Goal: Transaction & Acquisition: Purchase product/service

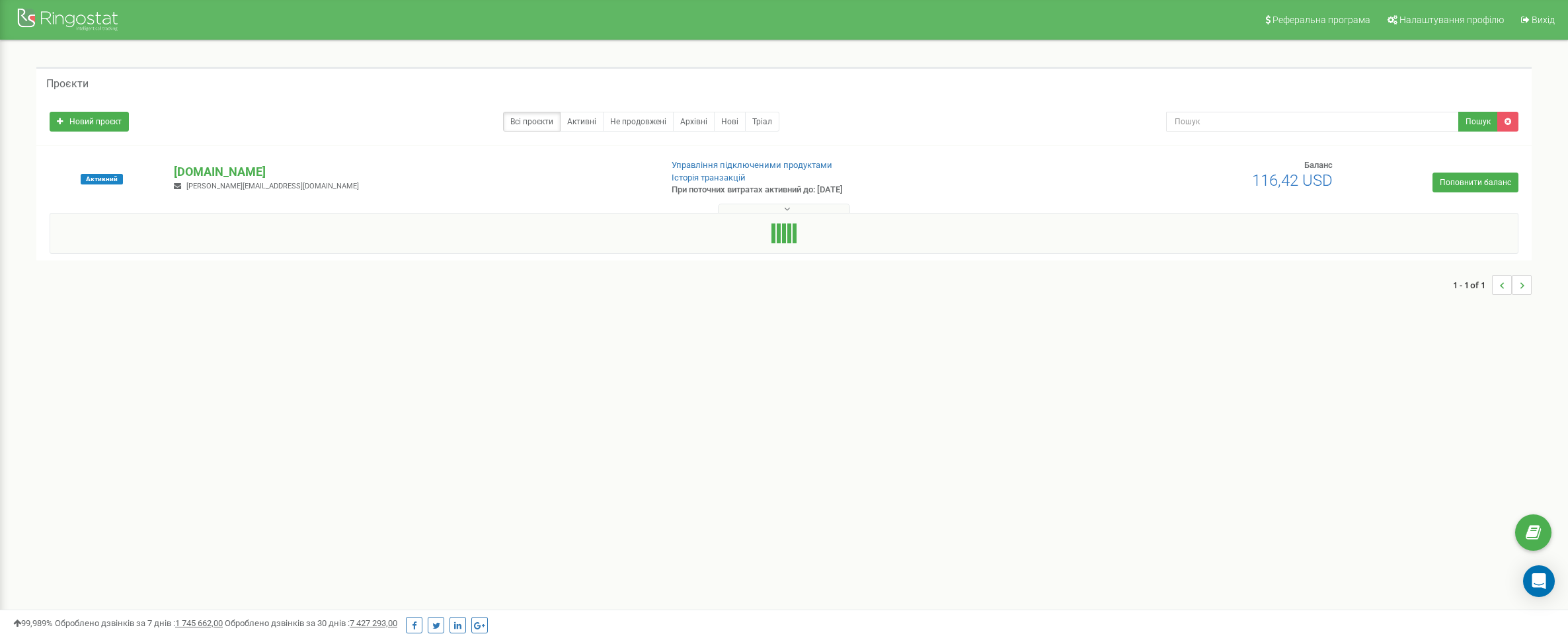
click at [1461, 180] on link "Поповнити баланс" at bounding box center [1475, 183] width 86 height 20
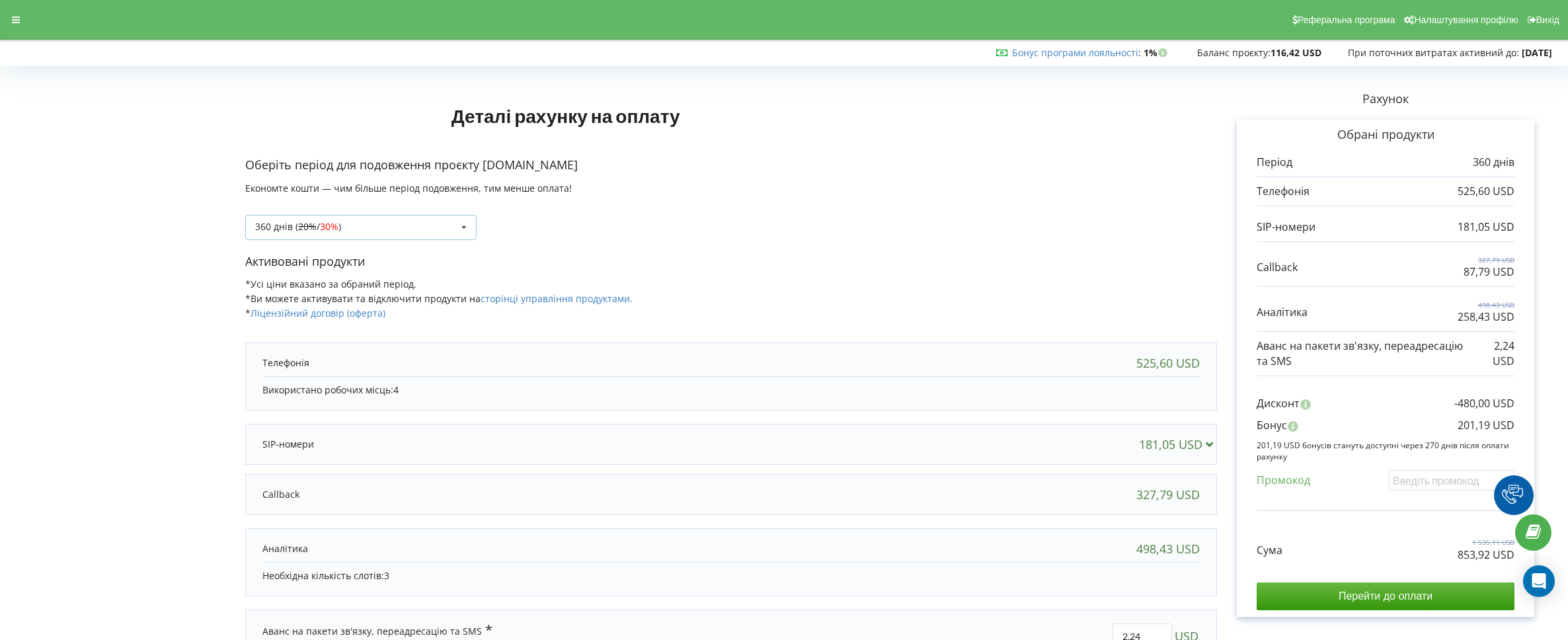
click at [383, 228] on div "360 днів ( 20% / 30% ) Поповнити баланс без подовження 20% / 30% )" at bounding box center [360, 228] width 231 height 25
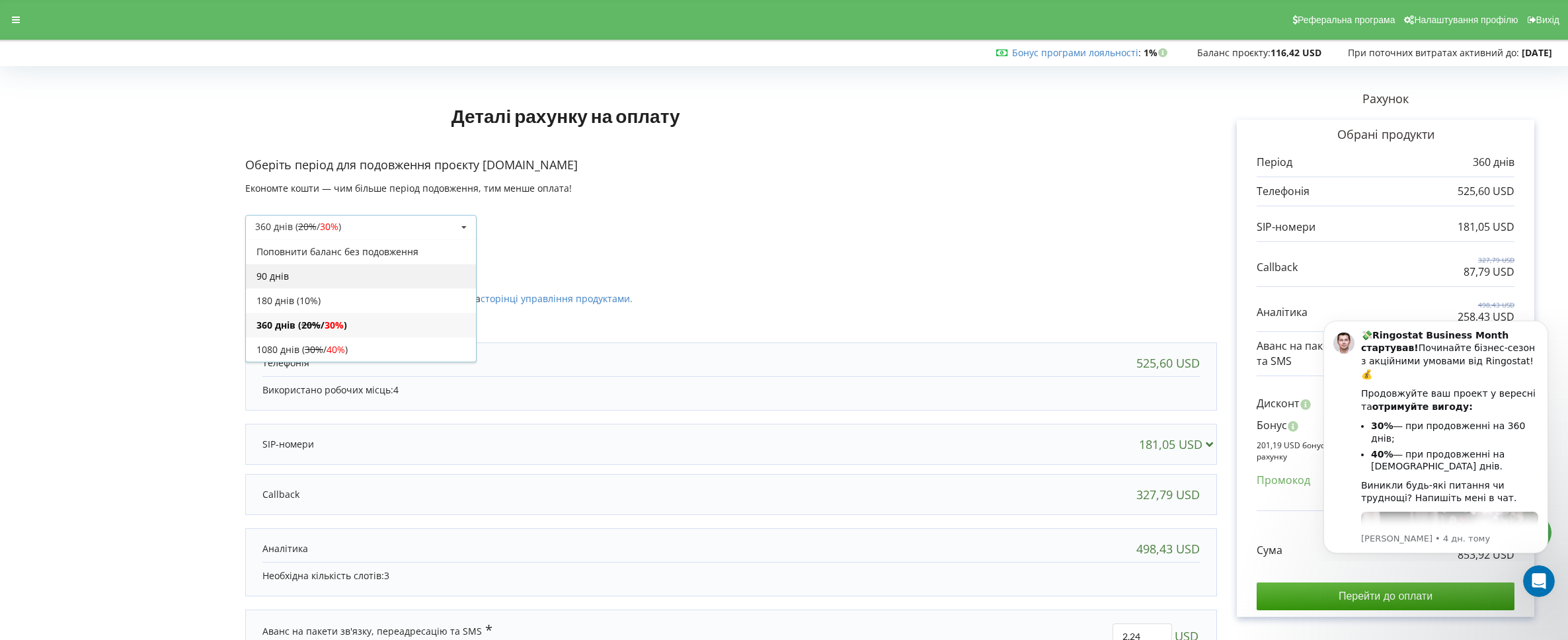
click at [347, 282] on div "90 днів" at bounding box center [361, 275] width 230 height 24
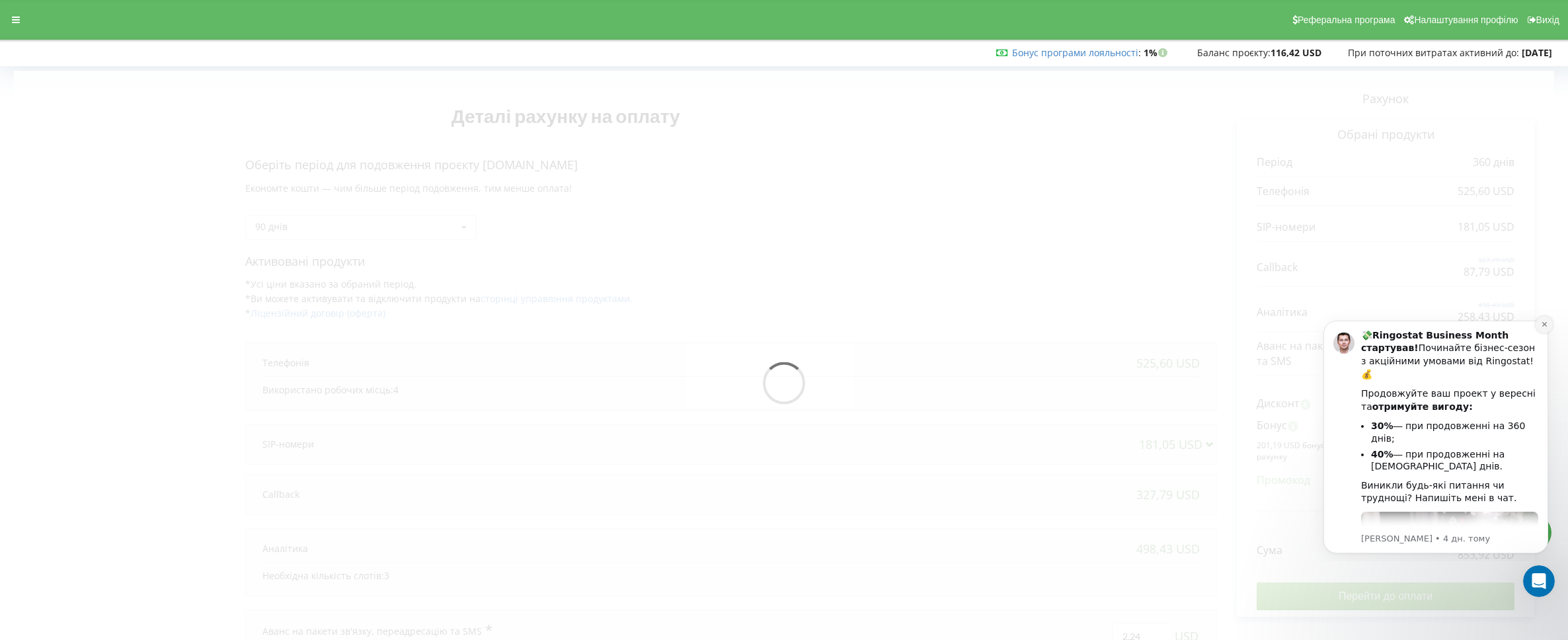
click at [1545, 316] on button "Dismiss notification" at bounding box center [1544, 325] width 18 height 18
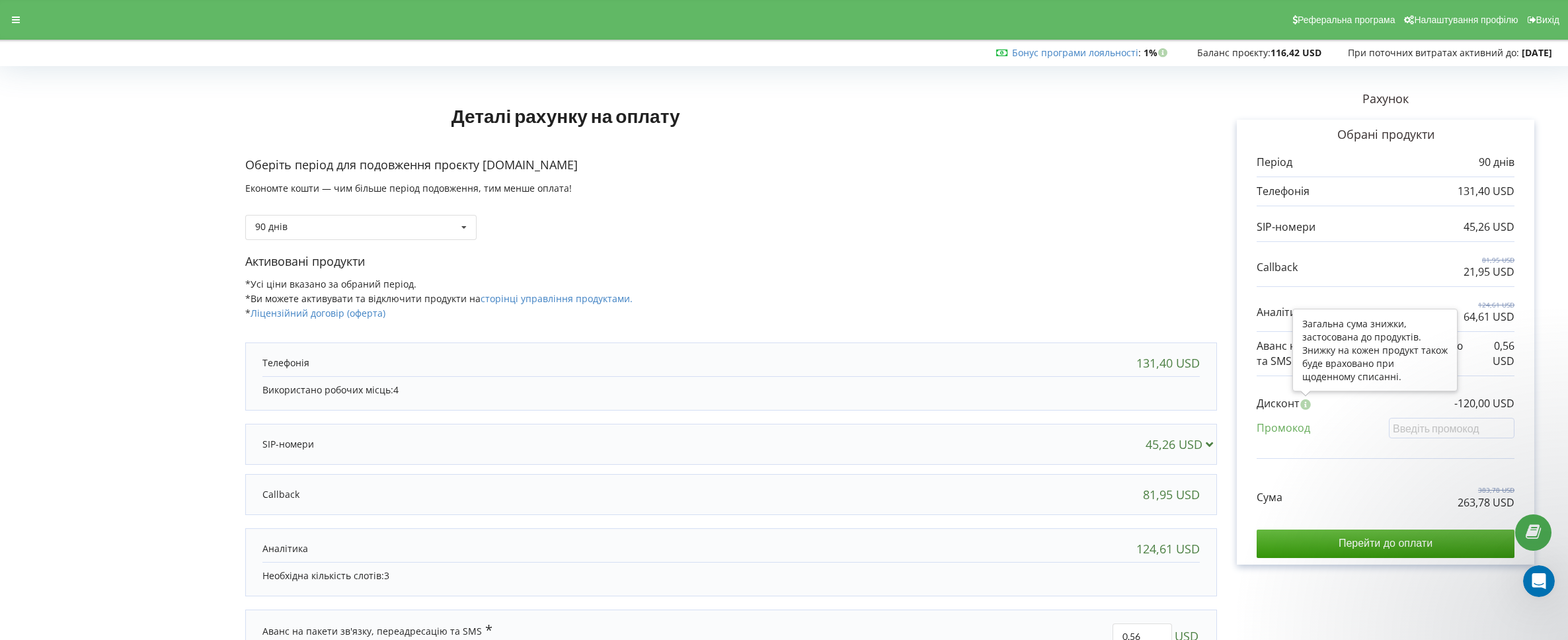
click at [1310, 408] on icon at bounding box center [1305, 403] width 13 height 11
drag, startPoint x: 1084, startPoint y: 521, endPoint x: 1075, endPoint y: 505, distance: 18.4
drag, startPoint x: 1075, startPoint y: 505, endPoint x: 425, endPoint y: 229, distance: 706.2
click at [425, 229] on div "Оберіть період для подовження проєкту unilux.com.ua Економте кошти — чим більше…" at bounding box center [731, 205] width 972 height 97
click at [425, 229] on div "90 днів Поповнити баланс без подовження 360 днів ( 20% / 30% 30% / 40%" at bounding box center [360, 228] width 231 height 25
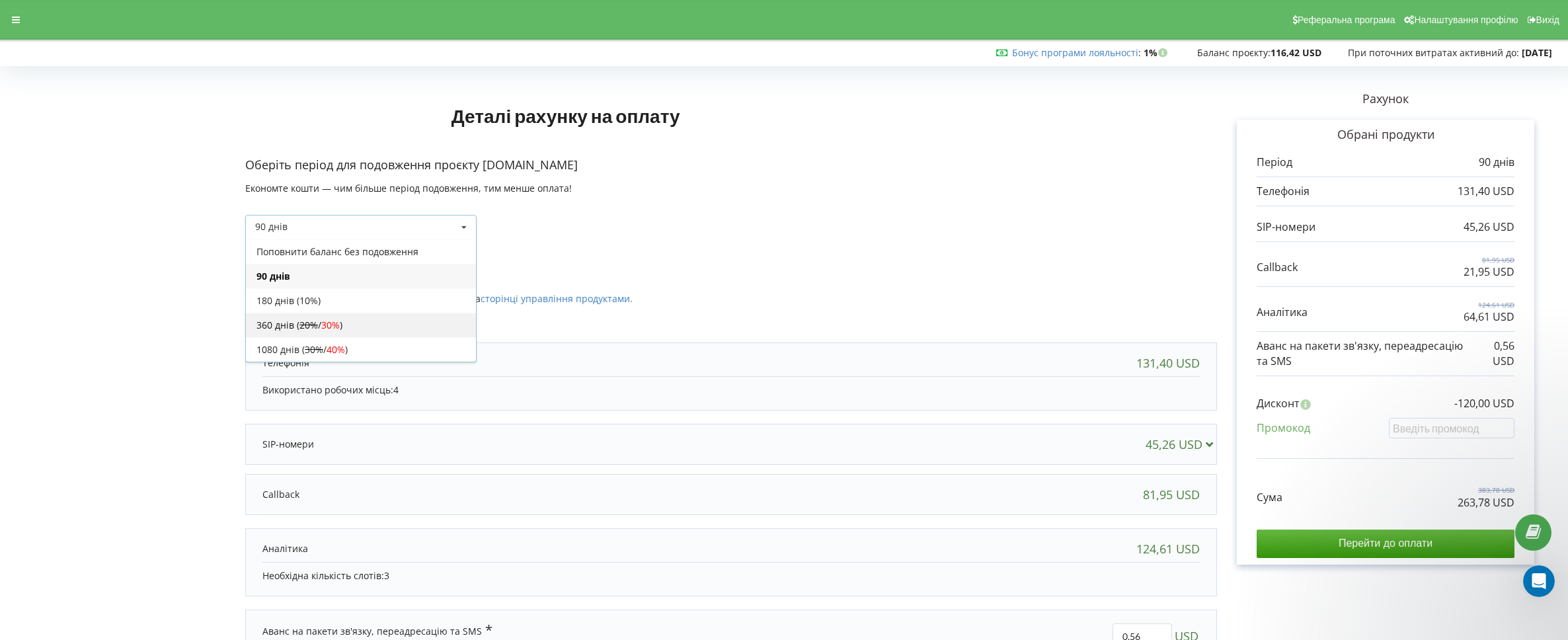
click at [359, 336] on div "360 днів ( 20% / 30% )" at bounding box center [361, 325] width 230 height 24
